Goal: Transaction & Acquisition: Obtain resource

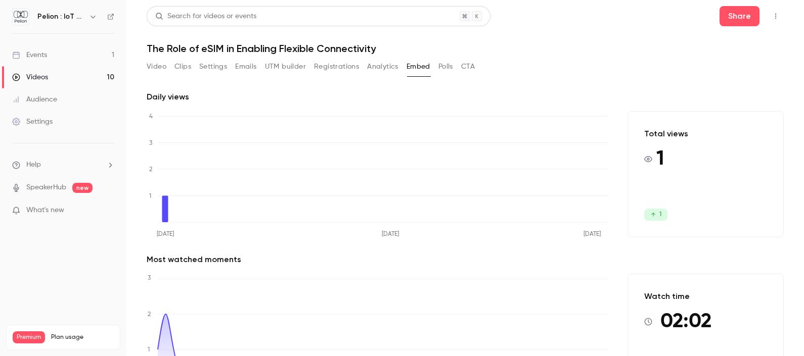
scroll to position [60, 0]
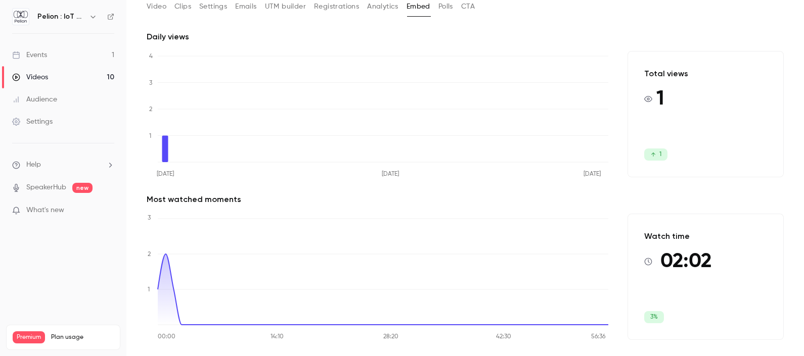
click at [59, 57] on link "Events 1" at bounding box center [63, 55] width 126 height 22
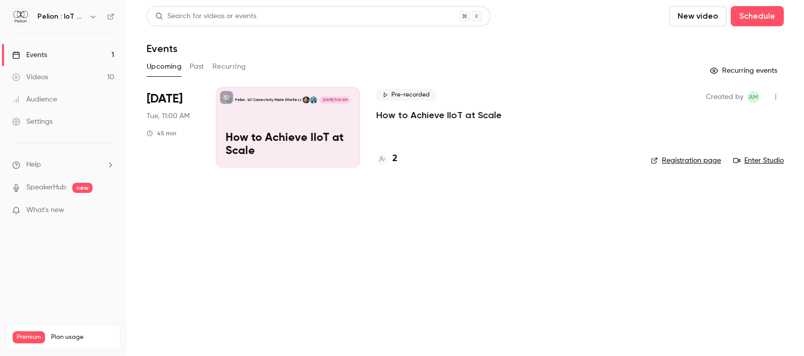
click at [59, 73] on link "Videos 10" at bounding box center [63, 77] width 126 height 22
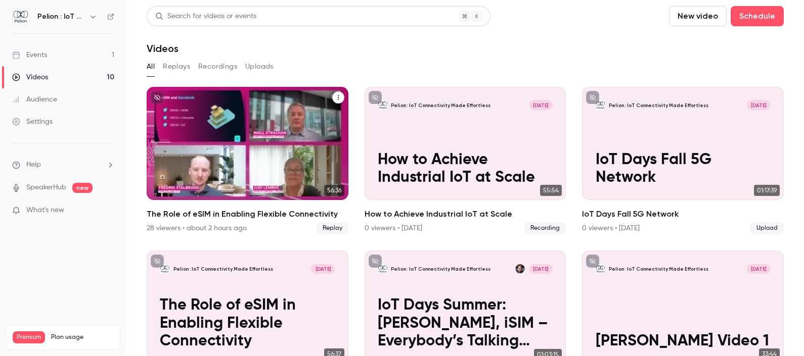
click at [212, 122] on div "Pelion : IoT Connectivity Made Effortless [DATE] The Role of eSIM in Enabling F…" at bounding box center [248, 143] width 202 height 113
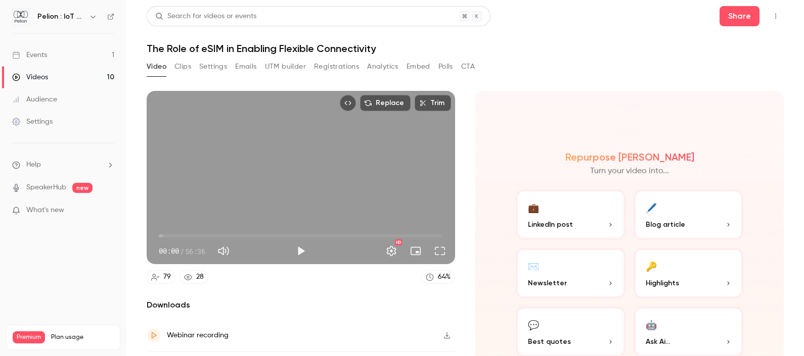
click at [413, 66] on button "Embed" at bounding box center [418, 67] width 24 height 16
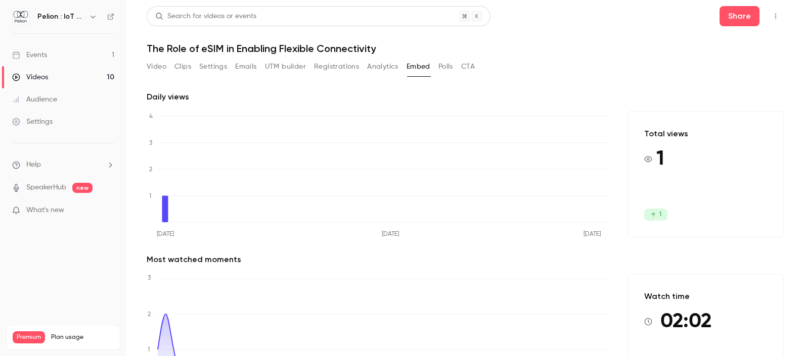
click at [426, 60] on button "Embed" at bounding box center [418, 67] width 24 height 16
click at [447, 67] on button "Polls" at bounding box center [445, 67] width 15 height 16
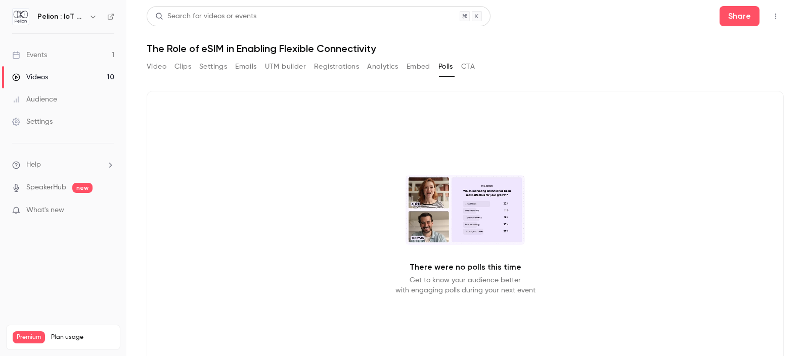
click at [424, 66] on button "Embed" at bounding box center [418, 67] width 24 height 16
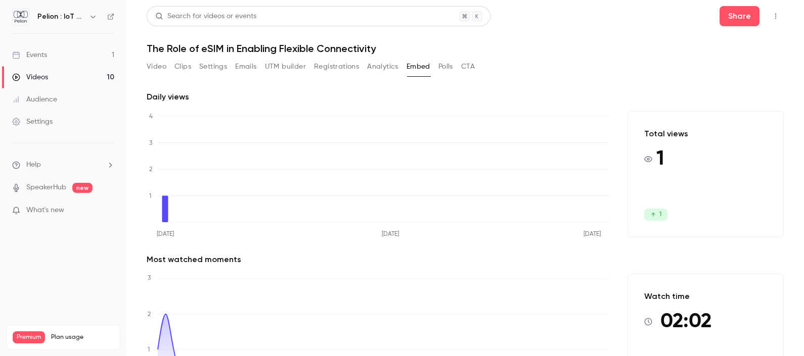
click at [328, 70] on button "Registrations" at bounding box center [336, 67] width 45 height 16
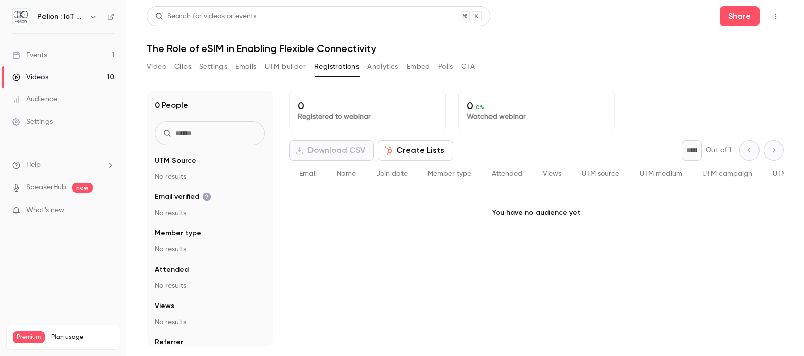
click at [283, 70] on button "UTM builder" at bounding box center [285, 67] width 41 height 16
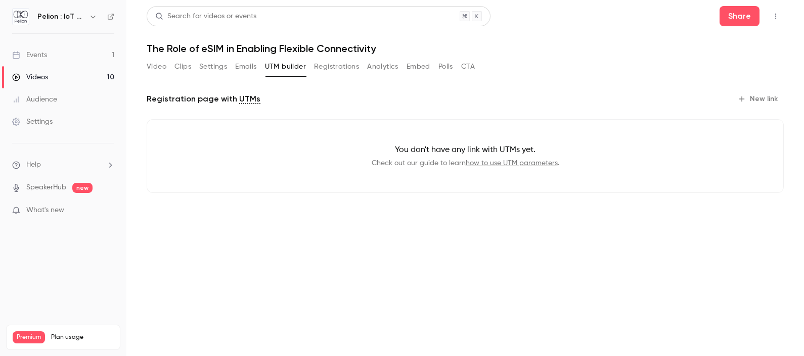
click at [245, 67] on button "Emails" at bounding box center [245, 67] width 21 height 16
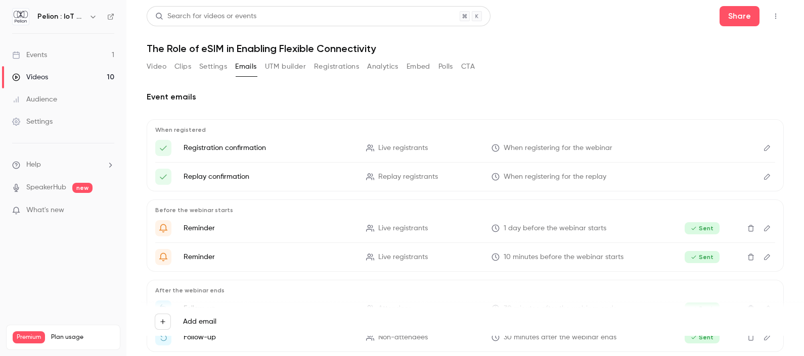
click at [220, 64] on button "Settings" at bounding box center [213, 67] width 28 height 16
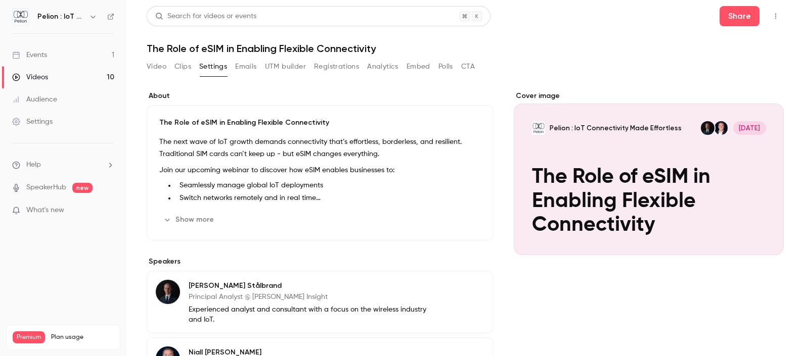
click at [186, 65] on button "Clips" at bounding box center [182, 67] width 17 height 16
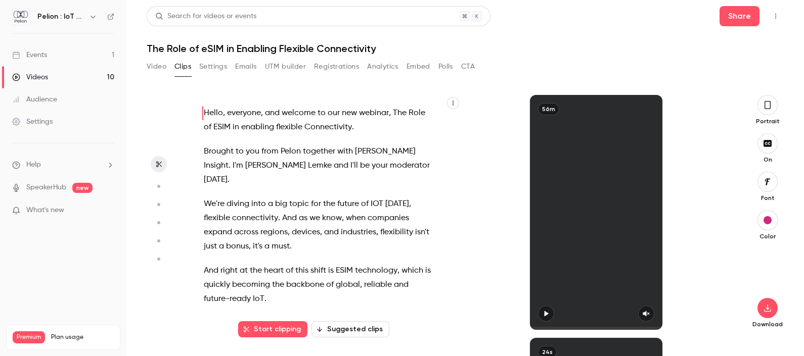
click at [159, 64] on button "Video" at bounding box center [157, 67] width 20 height 16
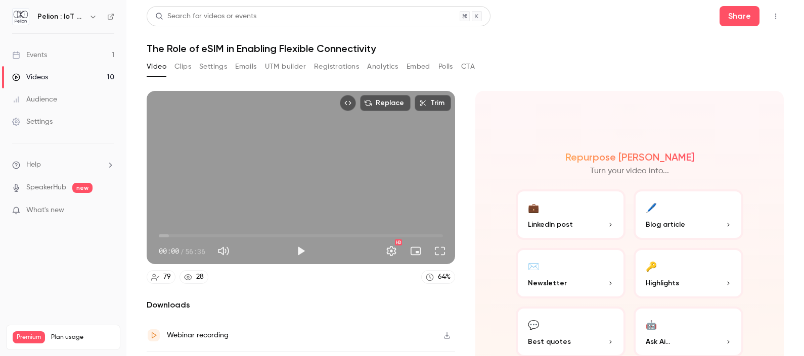
click at [413, 64] on button "Embed" at bounding box center [418, 67] width 24 height 16
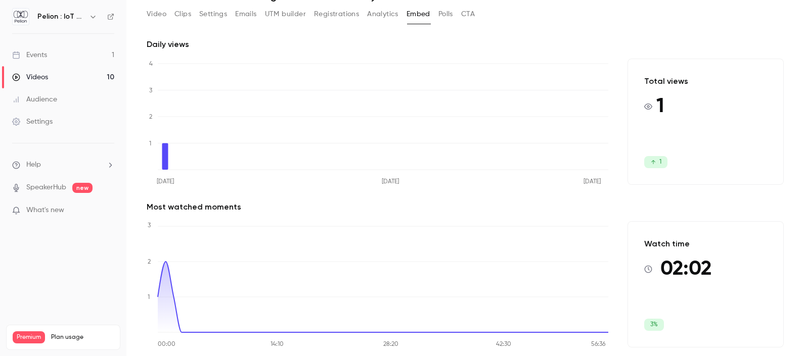
scroll to position [54, 0]
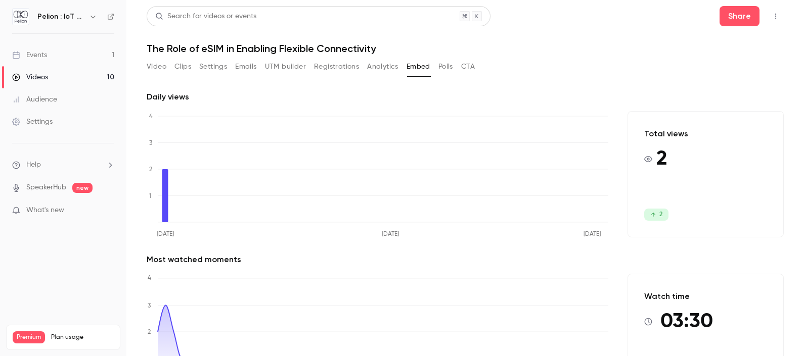
click at [443, 68] on button "Polls" at bounding box center [445, 67] width 15 height 16
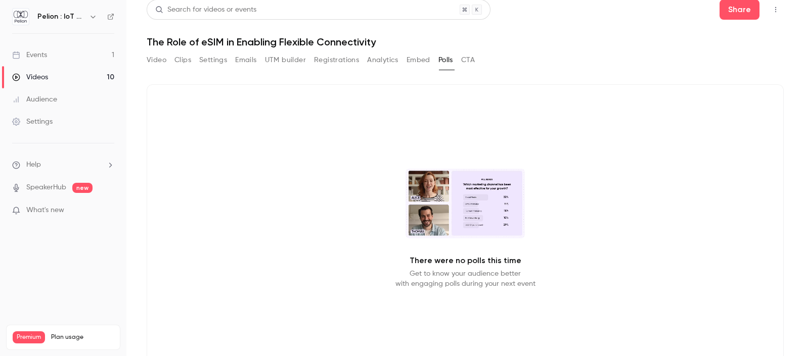
scroll to position [6, 0]
click at [375, 67] on button "Analytics" at bounding box center [382, 61] width 31 height 16
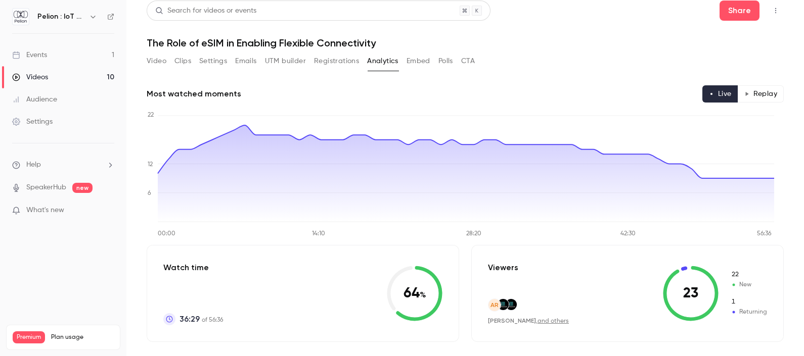
click at [417, 62] on button "Embed" at bounding box center [418, 61] width 24 height 16
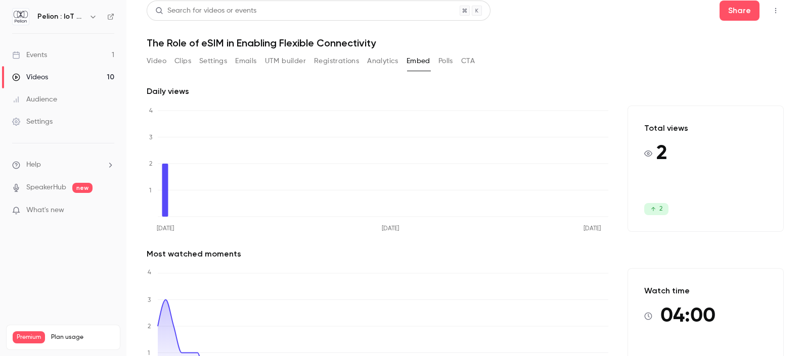
click at [386, 63] on button "Analytics" at bounding box center [382, 61] width 31 height 16
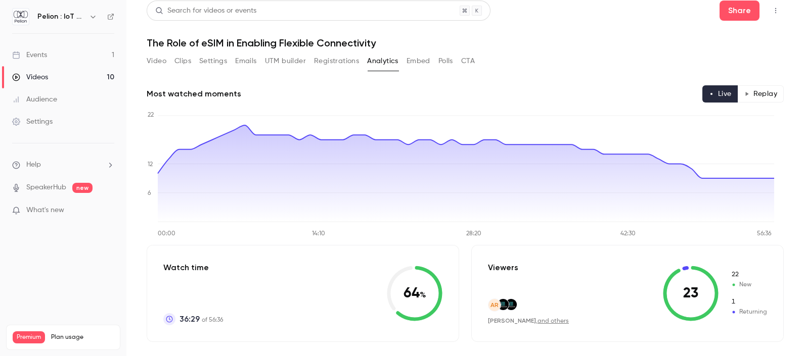
click at [423, 61] on button "Embed" at bounding box center [418, 61] width 24 height 16
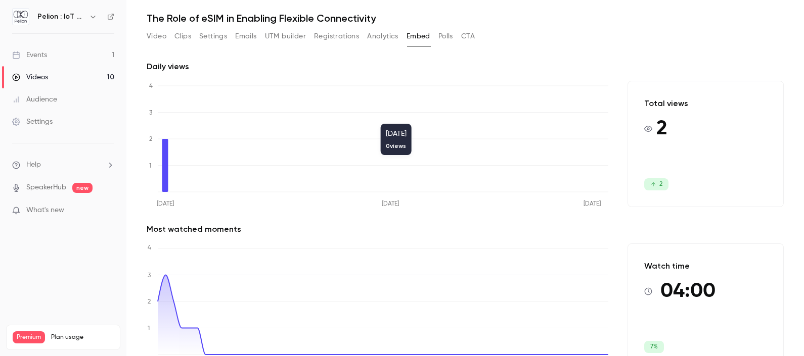
scroll to position [30, 0]
click at [50, 56] on link "Events 1" at bounding box center [63, 55] width 126 height 22
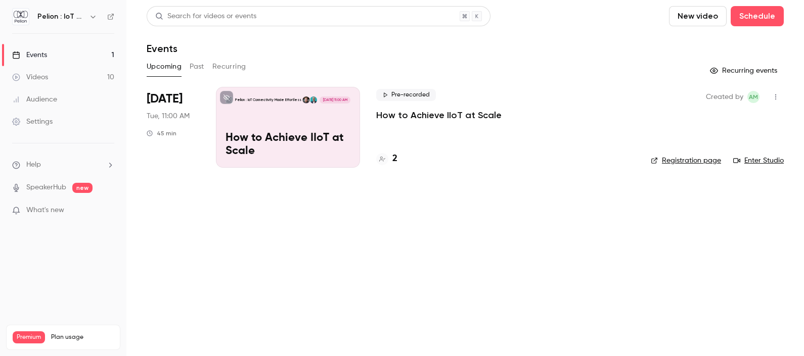
click at [200, 69] on button "Past" at bounding box center [197, 67] width 15 height 16
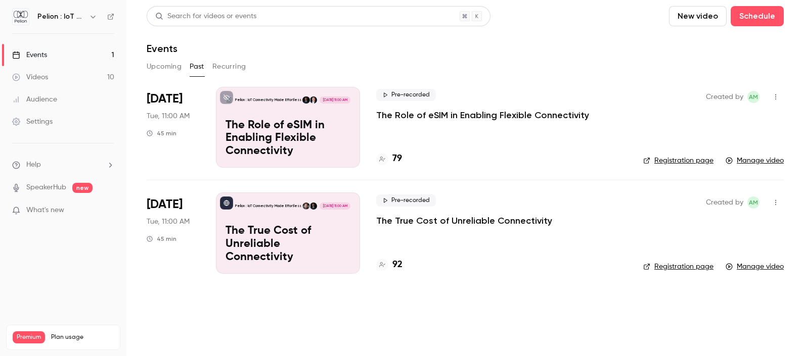
click at [258, 116] on div "Pelion : IoT Connectivity Made Effortless Oct 7, 11:00 AM The Role of eSIM in E…" at bounding box center [288, 127] width 144 height 81
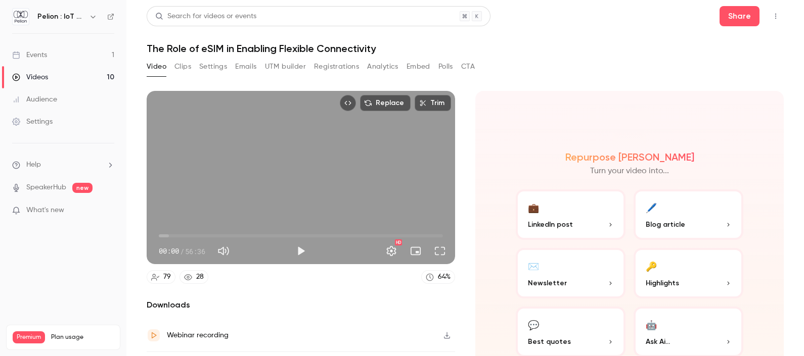
click at [419, 66] on button "Embed" at bounding box center [418, 67] width 24 height 16
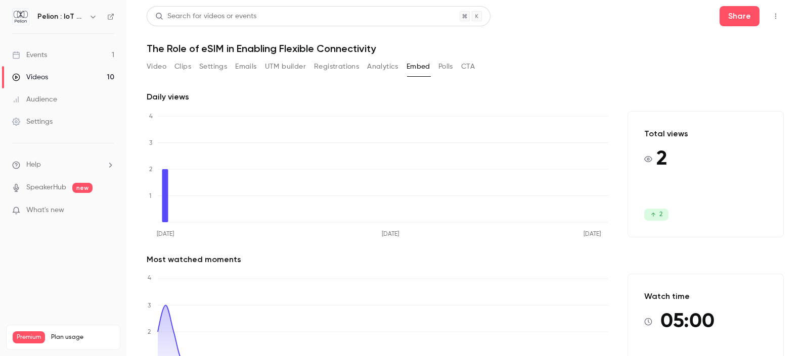
click at [73, 58] on link "Events 1" at bounding box center [63, 55] width 126 height 22
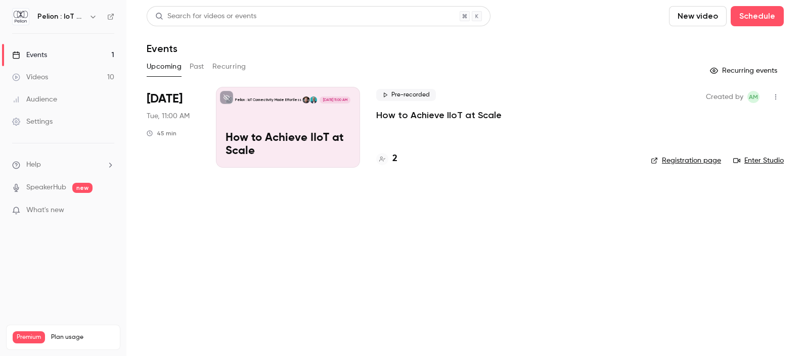
click at [206, 66] on div "Upcoming Past Recurring" at bounding box center [465, 67] width 637 height 16
click at [201, 66] on button "Past" at bounding box center [197, 67] width 15 height 16
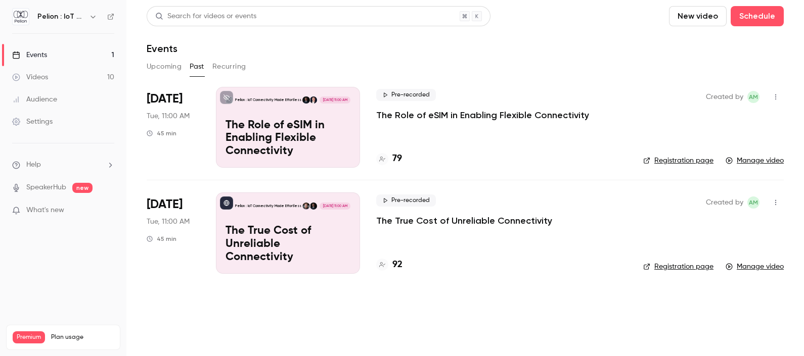
click at [260, 103] on div "Pelion : IoT Connectivity Made Effortless" at bounding box center [263, 100] width 76 height 7
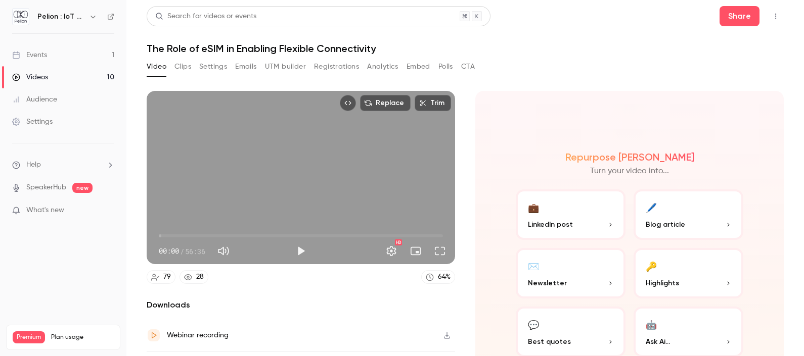
click at [420, 66] on button "Embed" at bounding box center [418, 67] width 24 height 16
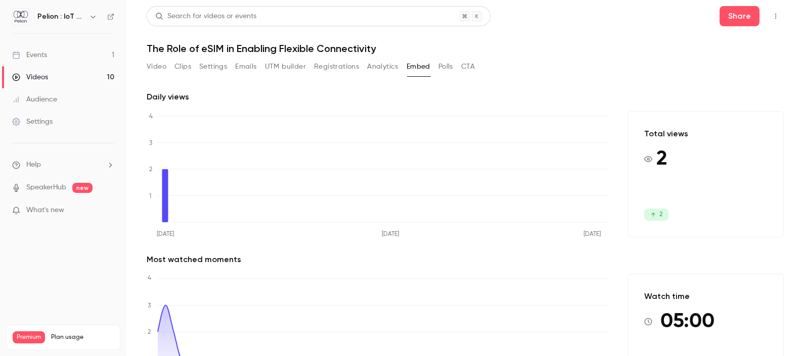
click at [164, 65] on button "Video" at bounding box center [157, 67] width 20 height 16
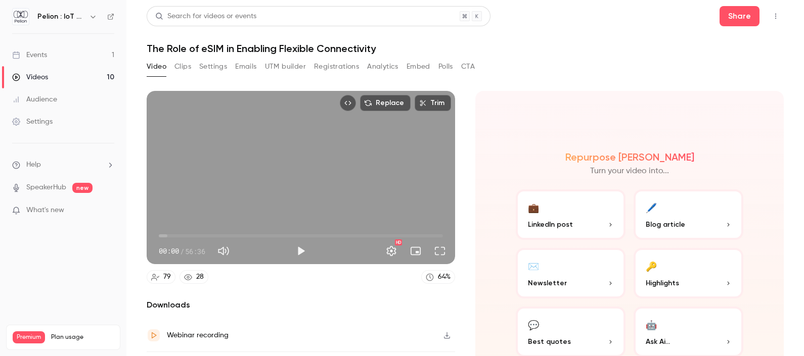
click at [437, 66] on div "Video Clips Settings Emails UTM builder Registrations Analytics Embed Polls CTA" at bounding box center [311, 67] width 328 height 16
click at [47, 76] on div "Videos" at bounding box center [30, 77] width 36 height 10
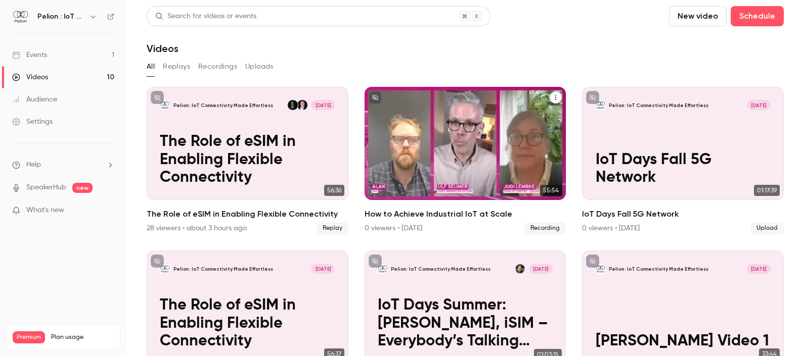
click at [458, 144] on div "Pelion : IoT Connectivity Made Effortless Oct 1 How to Achieve Industrial IoT a…" at bounding box center [466, 143] width 202 height 113
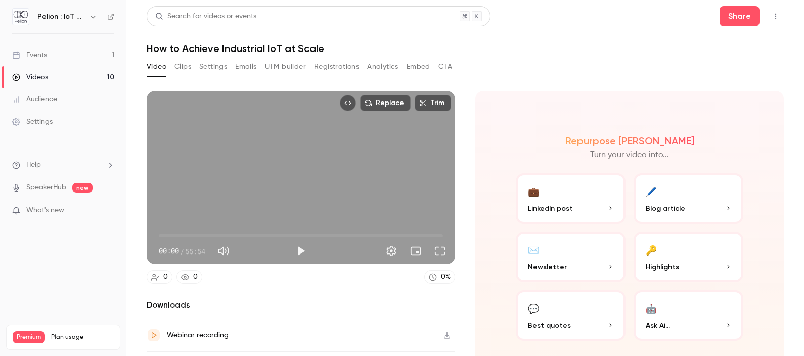
click at [416, 57] on div "Search for videos or events Share How to Achieve Industrial IoT at Scale Video …" at bounding box center [465, 178] width 637 height 344
click at [420, 68] on button "Embed" at bounding box center [418, 67] width 24 height 16
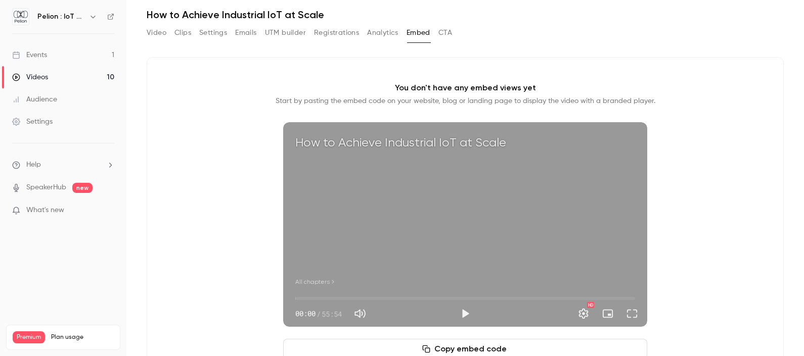
scroll to position [77, 0]
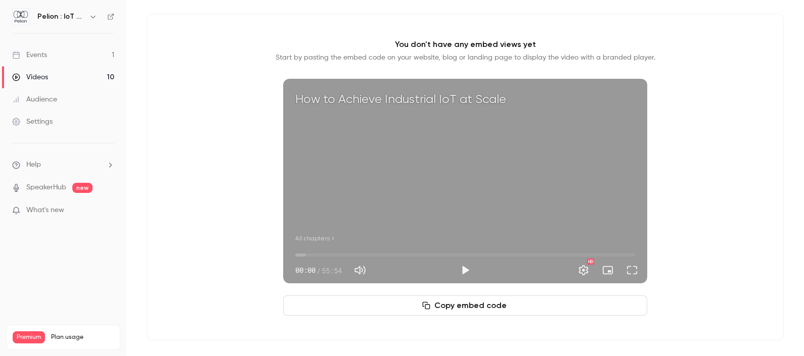
click at [81, 73] on link "Videos 10" at bounding box center [63, 77] width 126 height 22
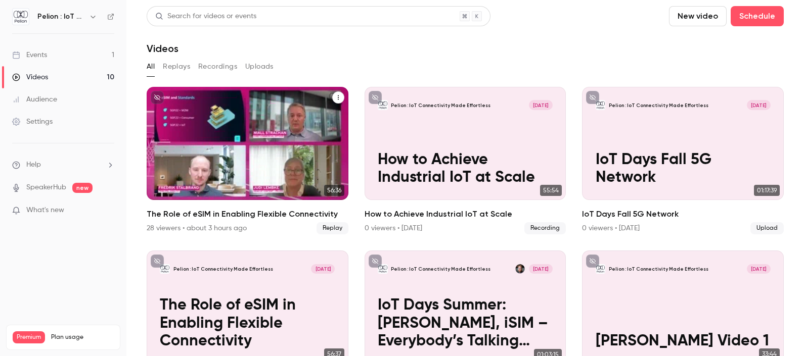
click at [235, 112] on div "Pelion : IoT Connectivity Made Effortless [DATE] The Role of eSIM in Enabling F…" at bounding box center [248, 143] width 202 height 113
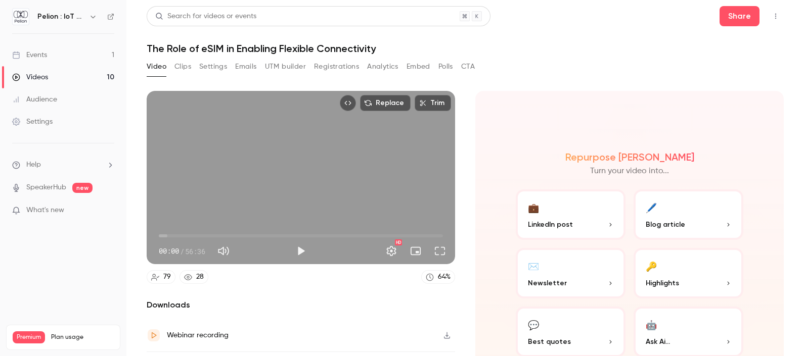
click at [413, 69] on button "Embed" at bounding box center [418, 67] width 24 height 16
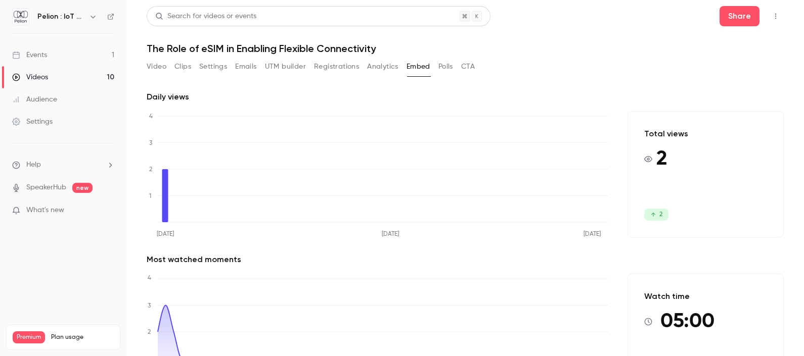
click at [58, 73] on link "Videos 10" at bounding box center [63, 77] width 126 height 22
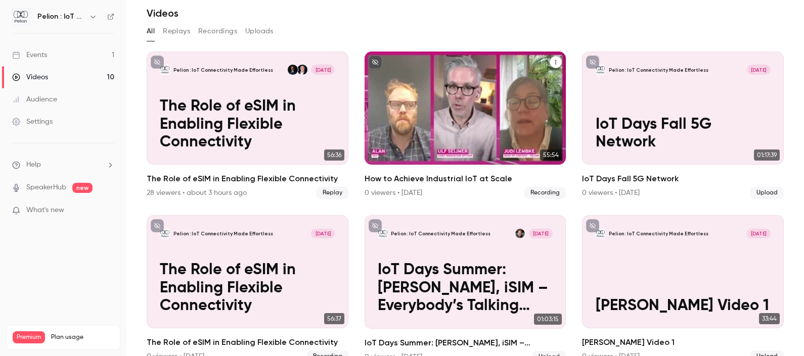
scroll to position [63, 0]
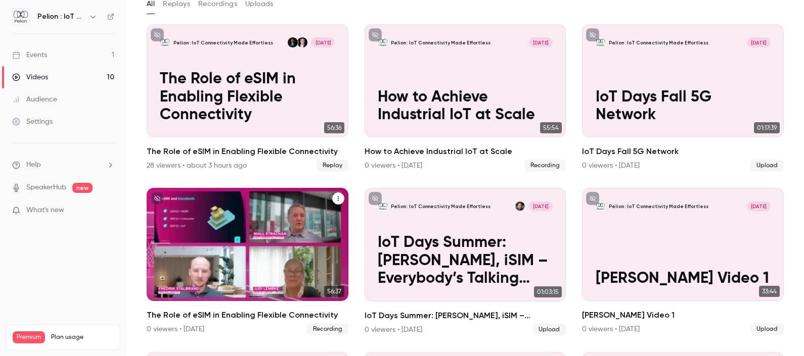
click at [297, 238] on p "The Role of eSIM in Enabling Flexible Connectivity" at bounding box center [247, 261] width 175 height 54
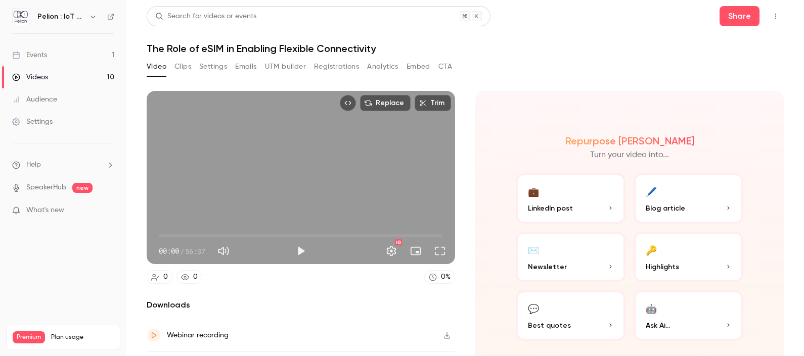
click at [413, 68] on button "Embed" at bounding box center [418, 67] width 24 height 16
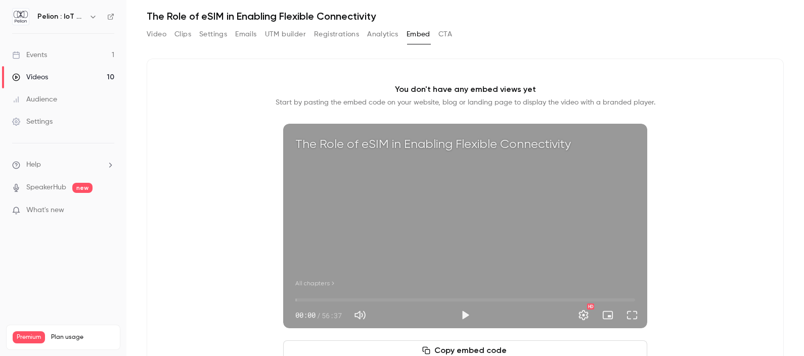
scroll to position [77, 0]
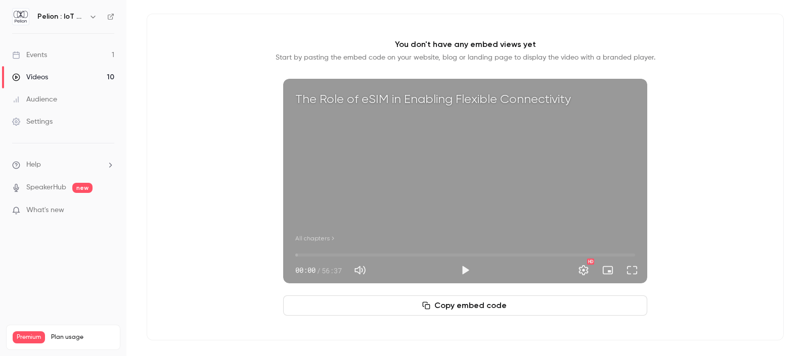
click at [488, 305] on button "Copy embed code" at bounding box center [465, 306] width 364 height 20
